Goal: Obtain resource: Obtain resource

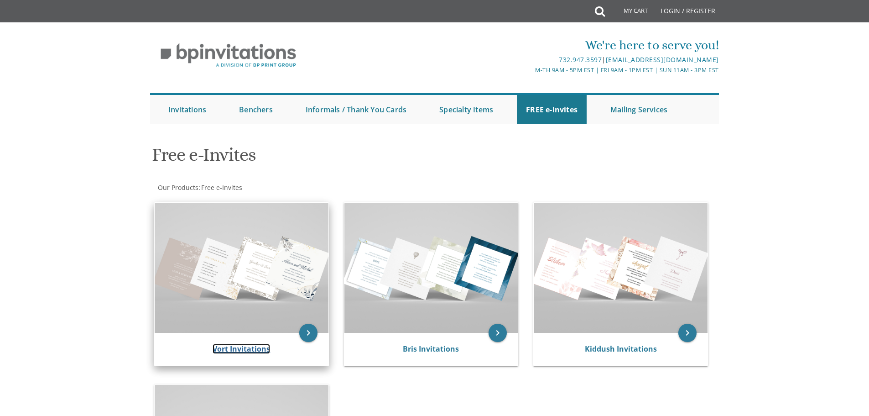
click at [223, 350] on link "Vort Invitations" at bounding box center [241, 349] width 57 height 10
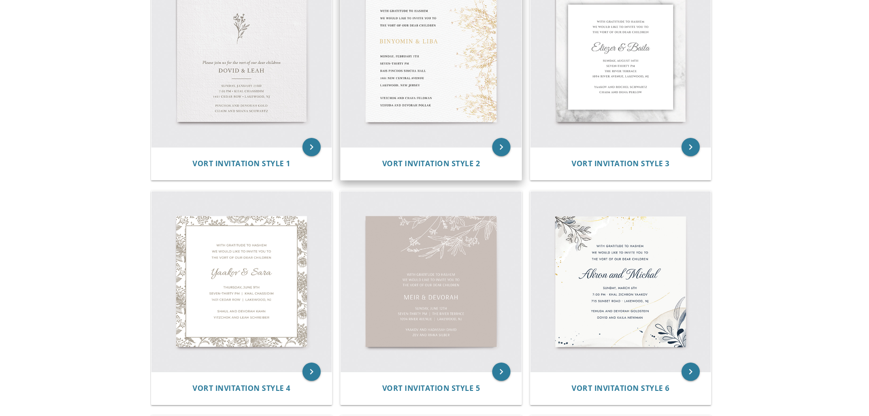
scroll to position [228, 0]
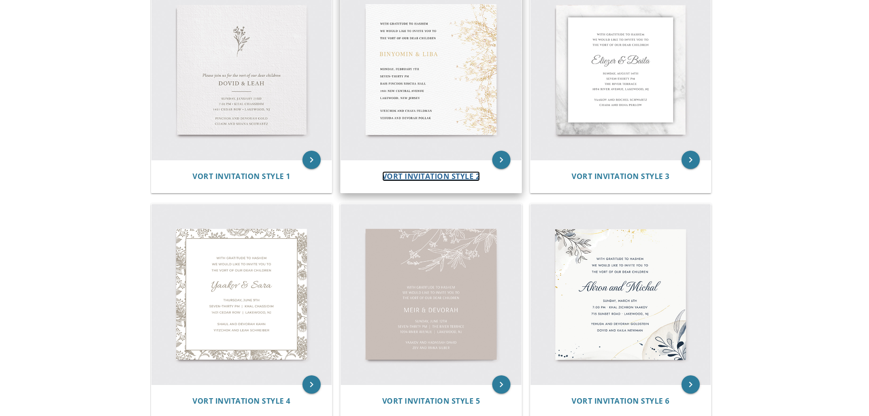
click at [427, 172] on span "Vort Invitation Style 2" at bounding box center [431, 176] width 98 height 10
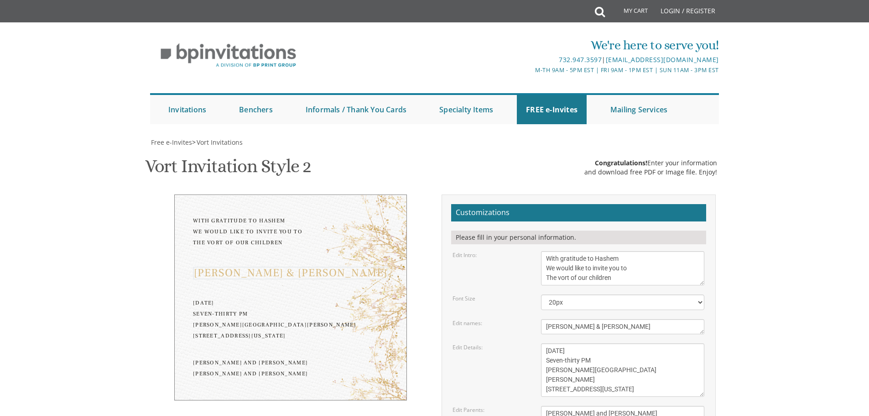
drag, startPoint x: 603, startPoint y: 329, endPoint x: 490, endPoint y: 339, distance: 113.2
click at [490, 339] on form "Customizations Please fill in your personal information. Edit Intro: With grati…" at bounding box center [578, 357] width 255 height 307
type textarea "Shlomy & Miriam"
click at [570, 349] on textarea "Monday, February 7th Seven-thirty PM Bais Pinchos Simcha Hall 1951 New Central …" at bounding box center [622, 369] width 163 height 53
click at [568, 350] on textarea "Monday, February 7th Seven-thirty PM Bais Pinchos Simcha Hall 1951 New Central …" at bounding box center [622, 369] width 163 height 53
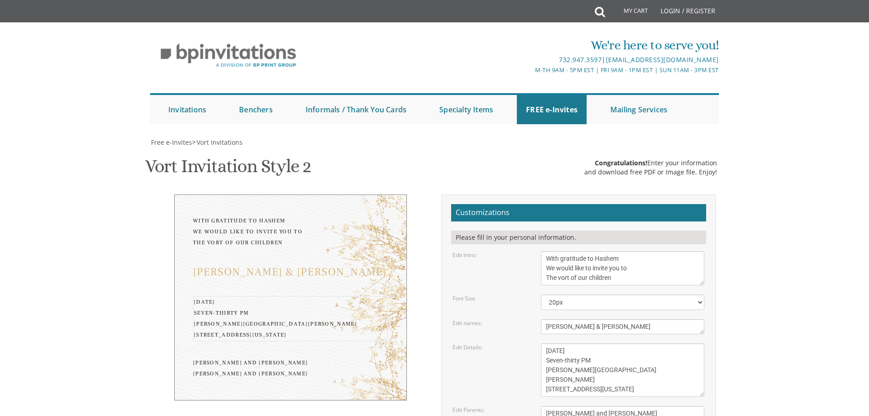
drag, startPoint x: 606, startPoint y: 352, endPoint x: 569, endPoint y: 346, distance: 37.0
click at [569, 346] on textarea "Monday, February 7th Seven-thirty PM Bais Pinchos Simcha Hall 1951 New Central …" at bounding box center [622, 369] width 163 height 53
click at [609, 368] on textarea "Monday, February 7th Seven-thirty PM Bais Pinchos Simcha Hall 1951 New Central …" at bounding box center [622, 369] width 163 height 53
click at [569, 351] on textarea "Monday, February 7th Seven-thirty PM Bais Pinchos Simcha Hall 1951 New Central …" at bounding box center [622, 369] width 163 height 53
click at [572, 351] on textarea "Monday, February 7th Seven-thirty PM Bais Pinchos Simcha Hall 1951 New Central …" at bounding box center [622, 369] width 163 height 53
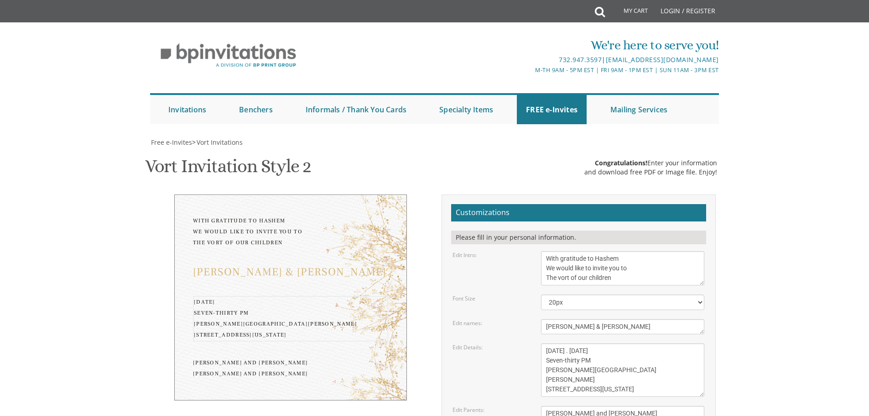
click at [564, 360] on textarea "Monday, February 7th Seven-thirty PM Bais Pinchos Simcha Hall 1951 New Central …" at bounding box center [622, 369] width 163 height 53
drag, startPoint x: 581, startPoint y: 361, endPoint x: 540, endPoint y: 360, distance: 40.6
click at [540, 360] on div "Monday, February 7th Seven-thirty PM Bais Pinchos Simcha Hall 1951 New Central …" at bounding box center [622, 369] width 177 height 53
drag, startPoint x: 617, startPoint y: 370, endPoint x: 543, endPoint y: 368, distance: 74.4
click at [543, 368] on textarea "Monday, February 7th Seven-thirty PM Bais Pinchos Simcha Hall 1951 New Central …" at bounding box center [622, 369] width 163 height 53
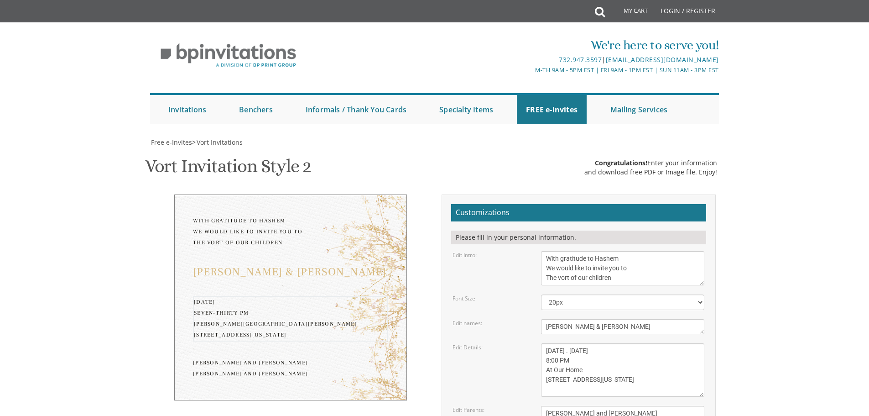
drag, startPoint x: 632, startPoint y: 381, endPoint x: 528, endPoint y: 375, distance: 104.2
click at [536, 380] on div "Monday, February 7th Seven-thirty PM Bais Pinchos Simcha Hall 1951 New Central …" at bounding box center [622, 369] width 177 height 53
type textarea "Sunday . August 31st 8:00 PM At Our Home 652 East 7th Street Lakewood, New Jers…"
drag, startPoint x: 638, startPoint y: 366, endPoint x: 539, endPoint y: 366, distance: 98.6
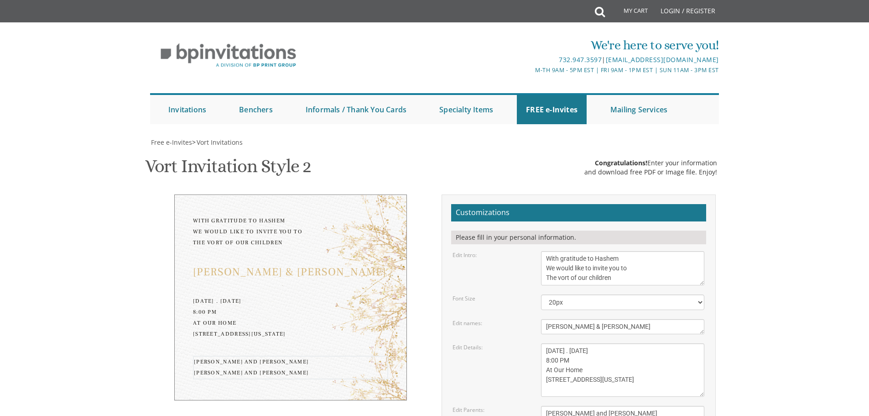
click at [539, 406] on div "Yitzchok and Chaya Feldman Yehuda and Devorah Pollak" at bounding box center [622, 418] width 177 height 25
drag, startPoint x: 655, startPoint y: 378, endPoint x: 540, endPoint y: 388, distance: 115.4
click at [540, 388] on form "Customizations Please fill in your personal information. Edit Intro: With grati…" at bounding box center [578, 357] width 255 height 307
type textarea "Yoel and Shavy Weiss Shmuel Duvid and Rochel Leah Danciger"
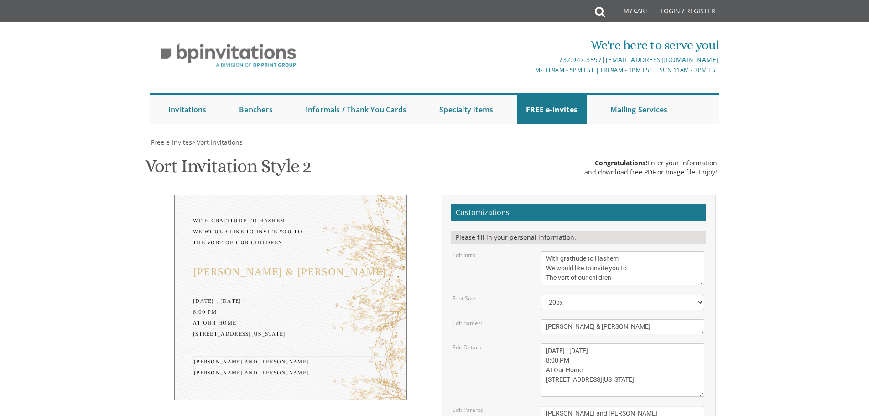
click at [590, 251] on textarea "With gratitude to Hashem We would like to invite you to The vort of our children" at bounding box center [622, 268] width 163 height 34
click at [628, 251] on textarea "With gratitude to Hashem We would like to invite you to The vort of our children" at bounding box center [622, 268] width 163 height 34
click at [603, 251] on textarea "With gratitude to Hashem We would like to invite you to The vort of our children" at bounding box center [622, 268] width 163 height 34
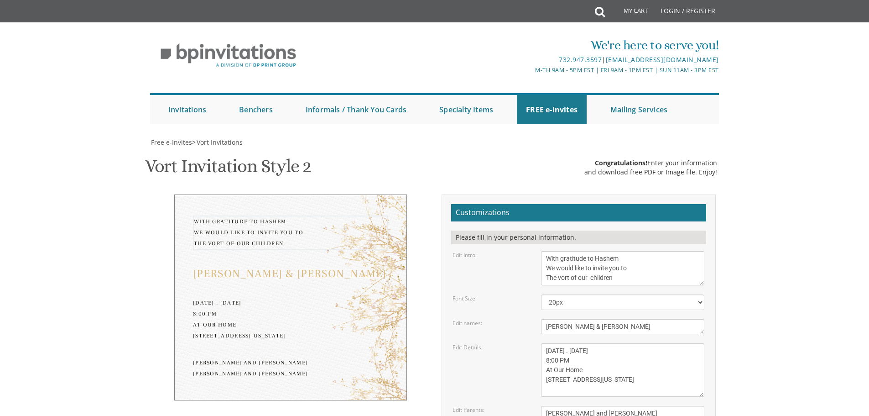
type textarea "With gratitude to Hashem We would like to invite you to The vort of our children"
click at [616, 251] on textarea "With gratitude to Hashem We would like to invite you to The vort of our children" at bounding box center [622, 268] width 163 height 34
type input "yehudisdanciger@gmail.com"
